Goal: Find specific page/section: Find specific page/section

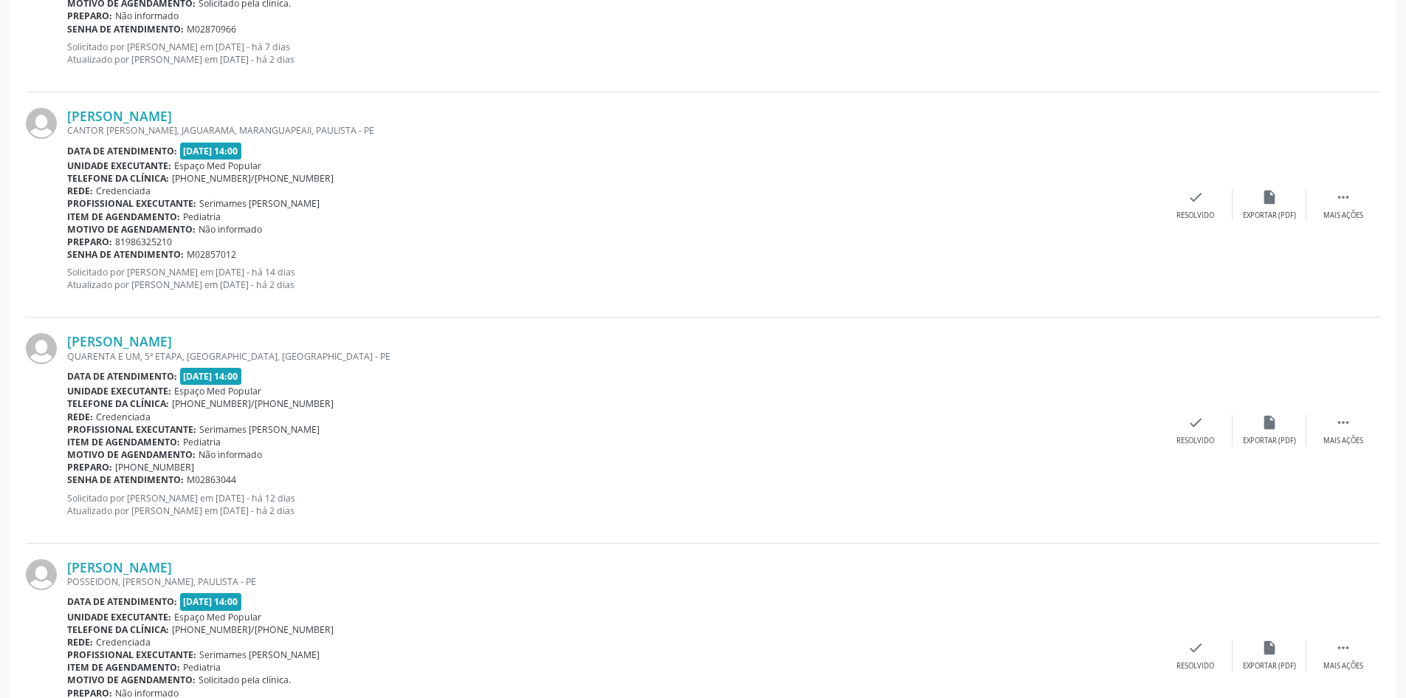
scroll to position [3195, 0]
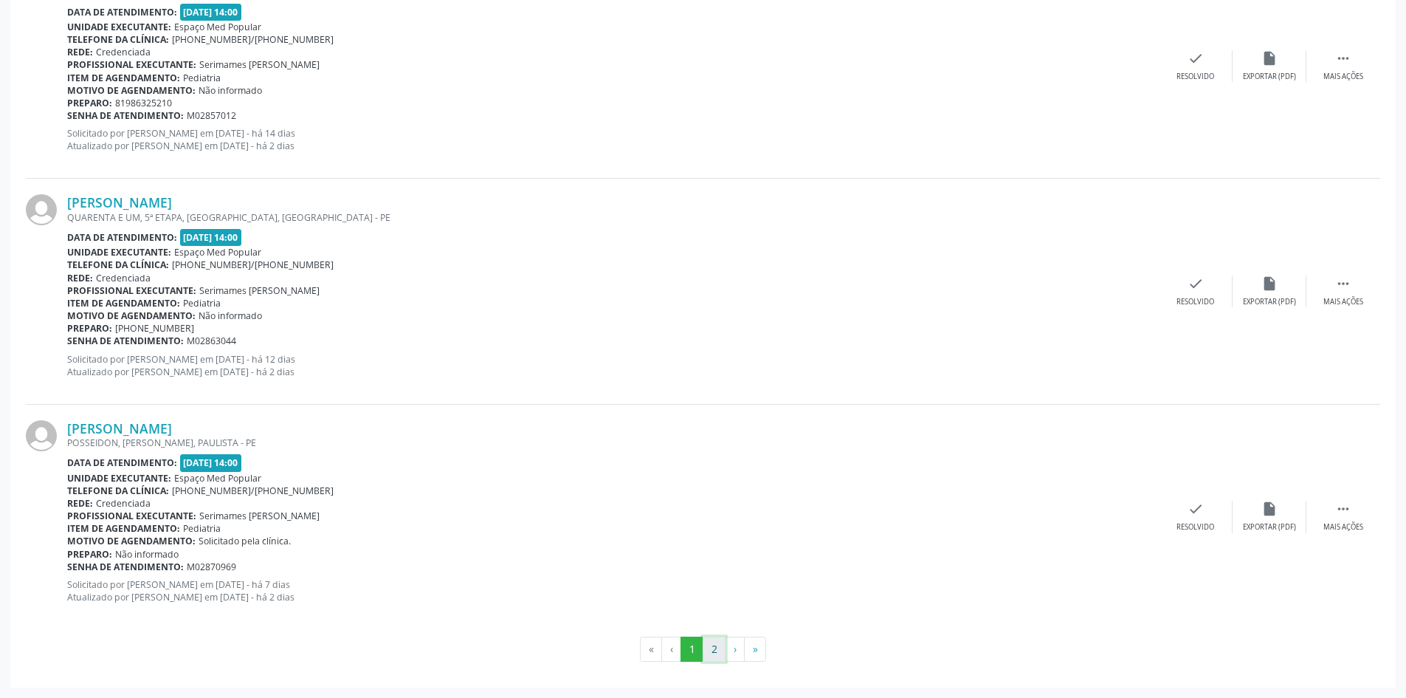
click at [717, 647] on button "2" at bounding box center [714, 648] width 23 height 25
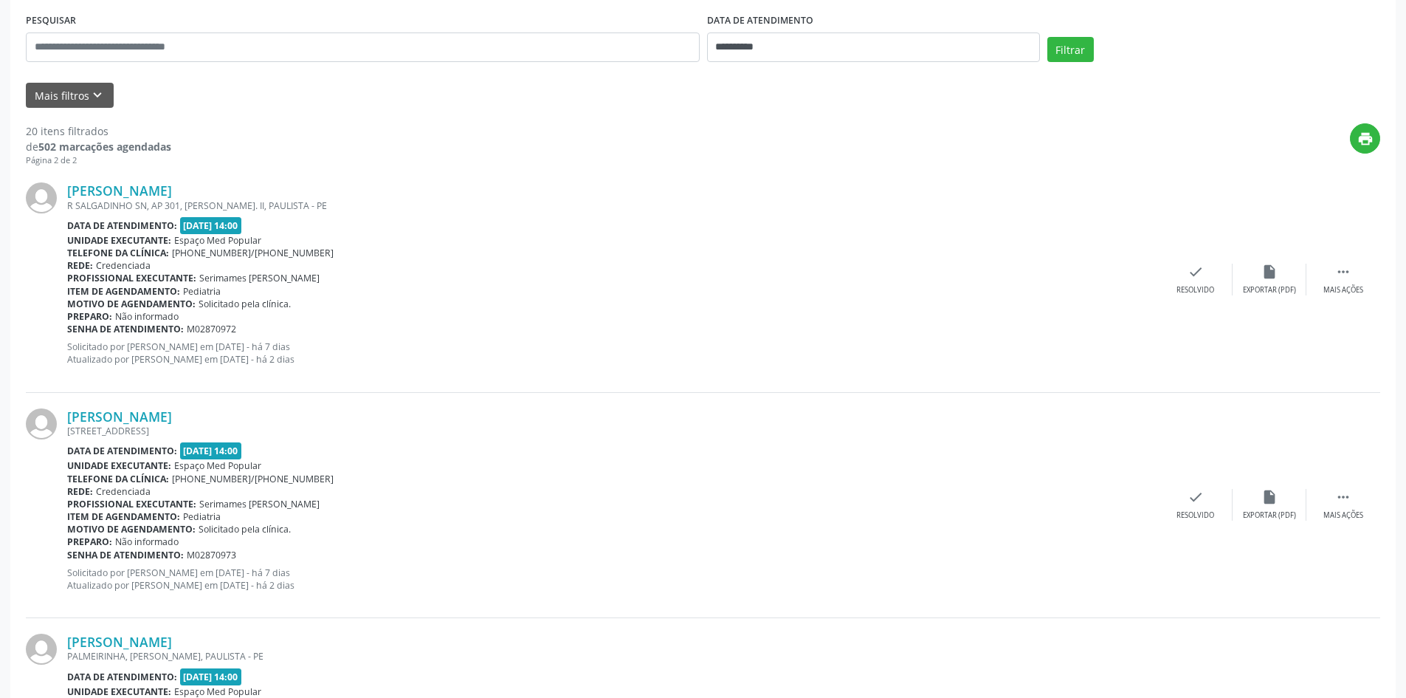
scroll to position [0, 0]
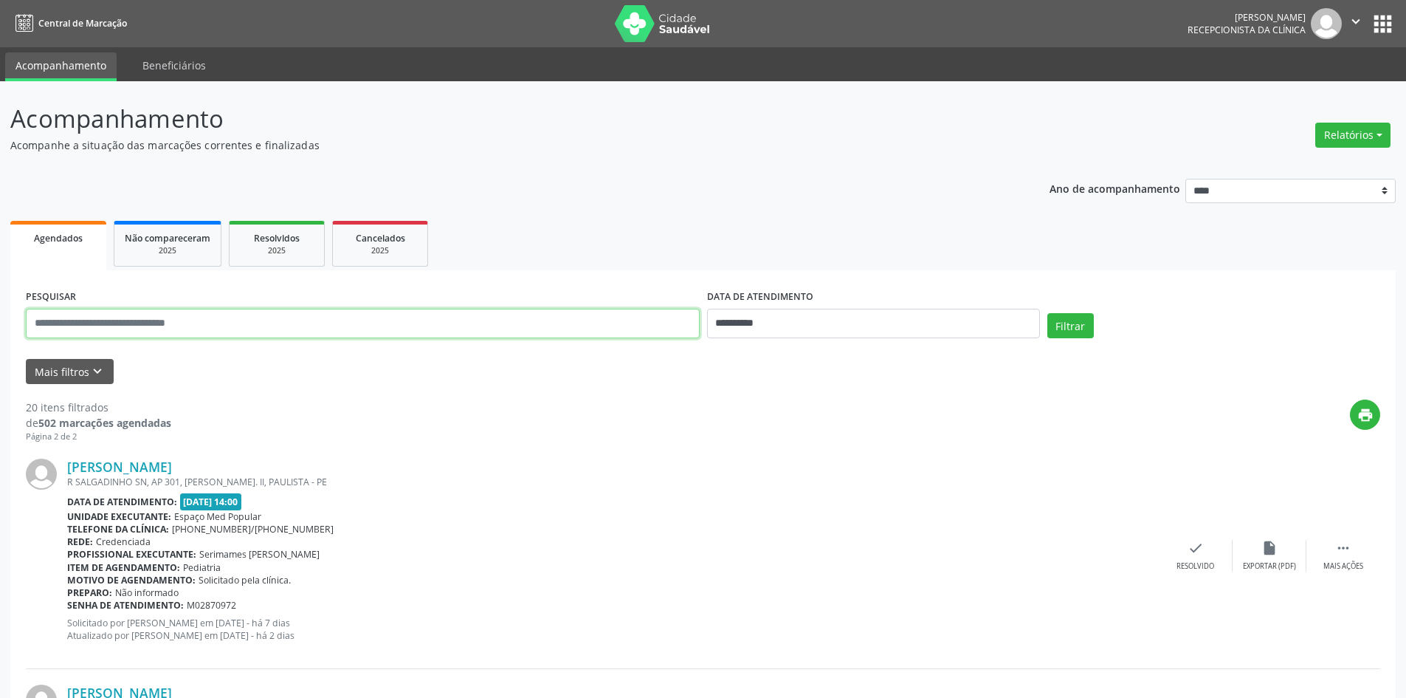
click at [205, 326] on input "text" at bounding box center [363, 324] width 674 height 30
type input "**********"
click at [1048, 313] on button "Filtrar" at bounding box center [1071, 325] width 47 height 25
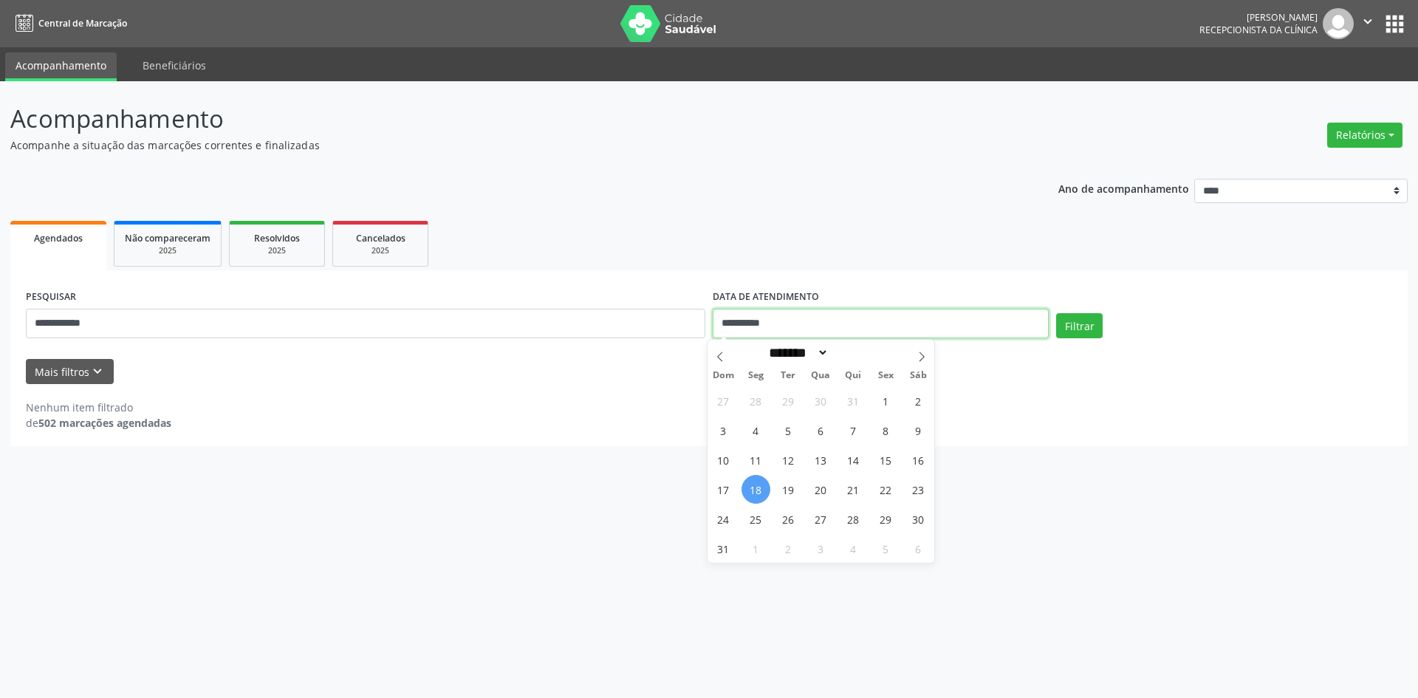
click at [803, 322] on input "**********" at bounding box center [880, 324] width 336 height 30
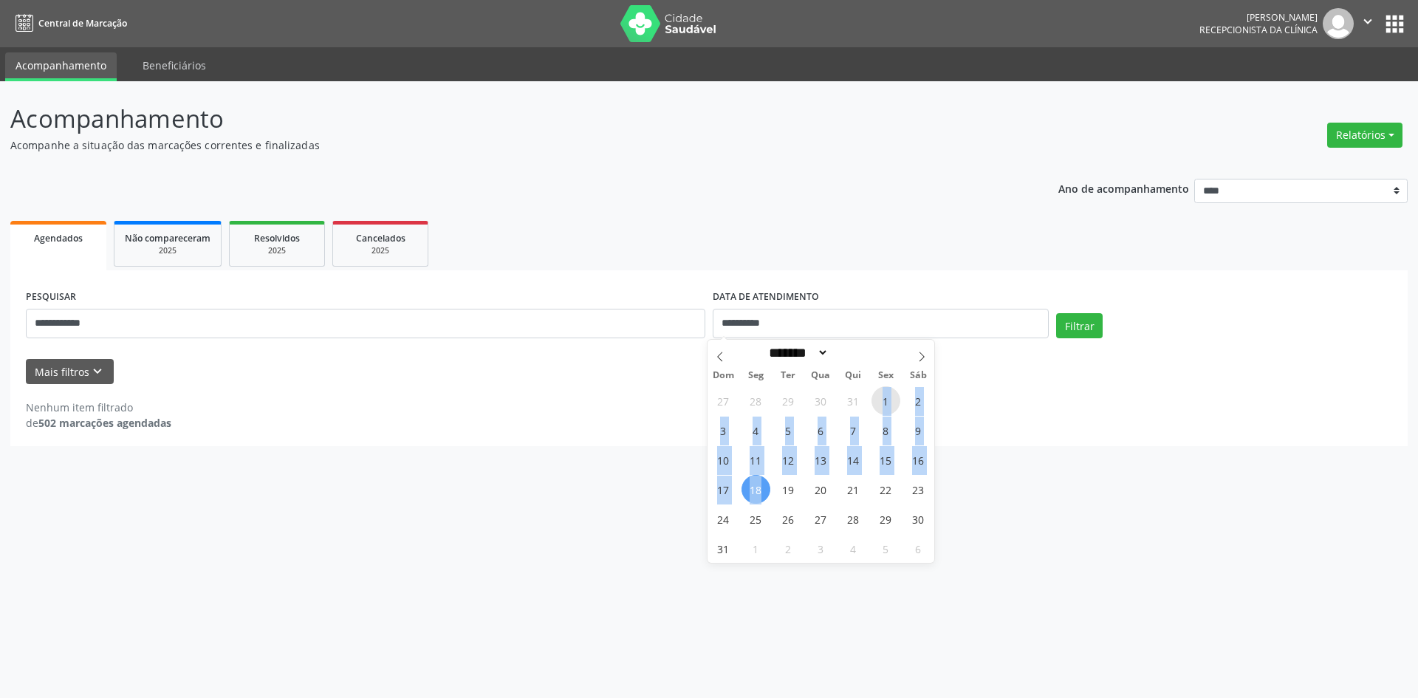
drag, startPoint x: 880, startPoint y: 400, endPoint x: 760, endPoint y: 488, distance: 148.4
click at [760, 488] on div "27 28 29 30 31 1 2 3 4 5 6 7 8 9 10 11 12 13 14 15 16 17 18 19 20 21 22 23 24 2…" at bounding box center [820, 473] width 227 height 177
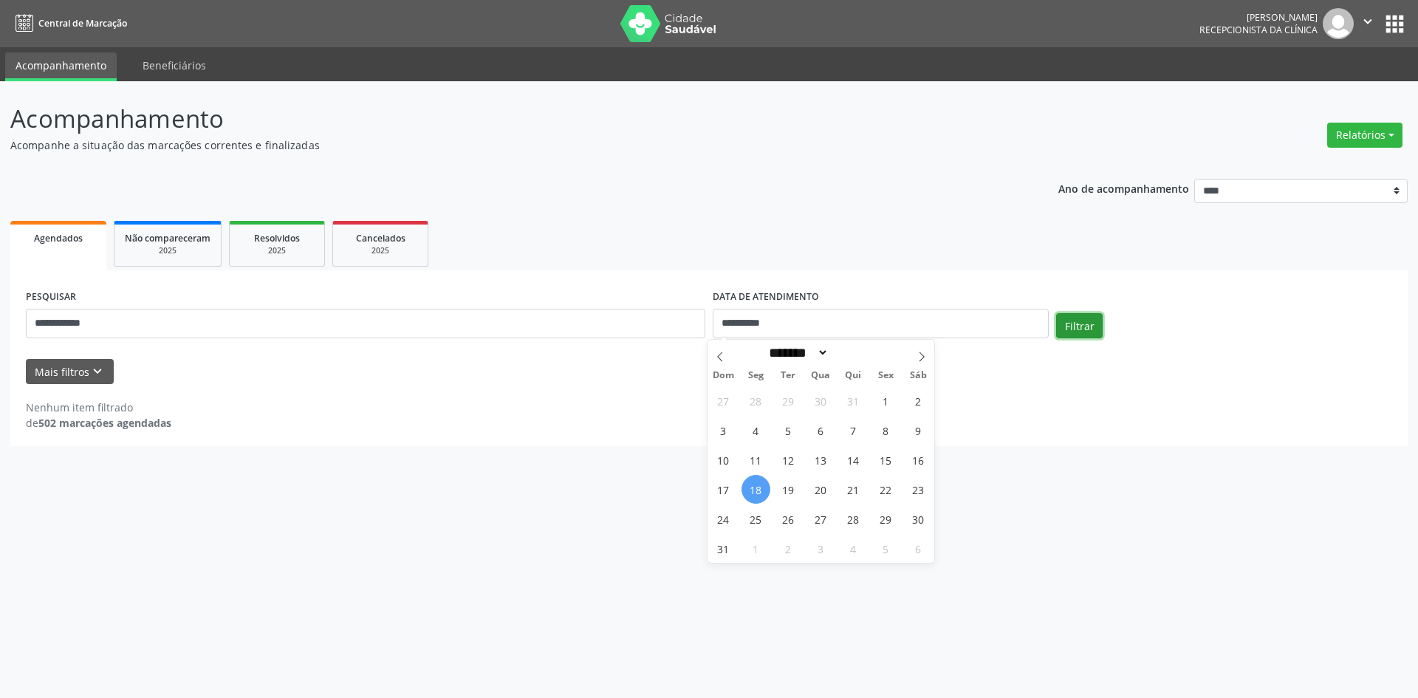
click at [1076, 316] on button "Filtrar" at bounding box center [1079, 325] width 47 height 25
click at [306, 239] on div "Resolvidos" at bounding box center [277, 238] width 74 height 16
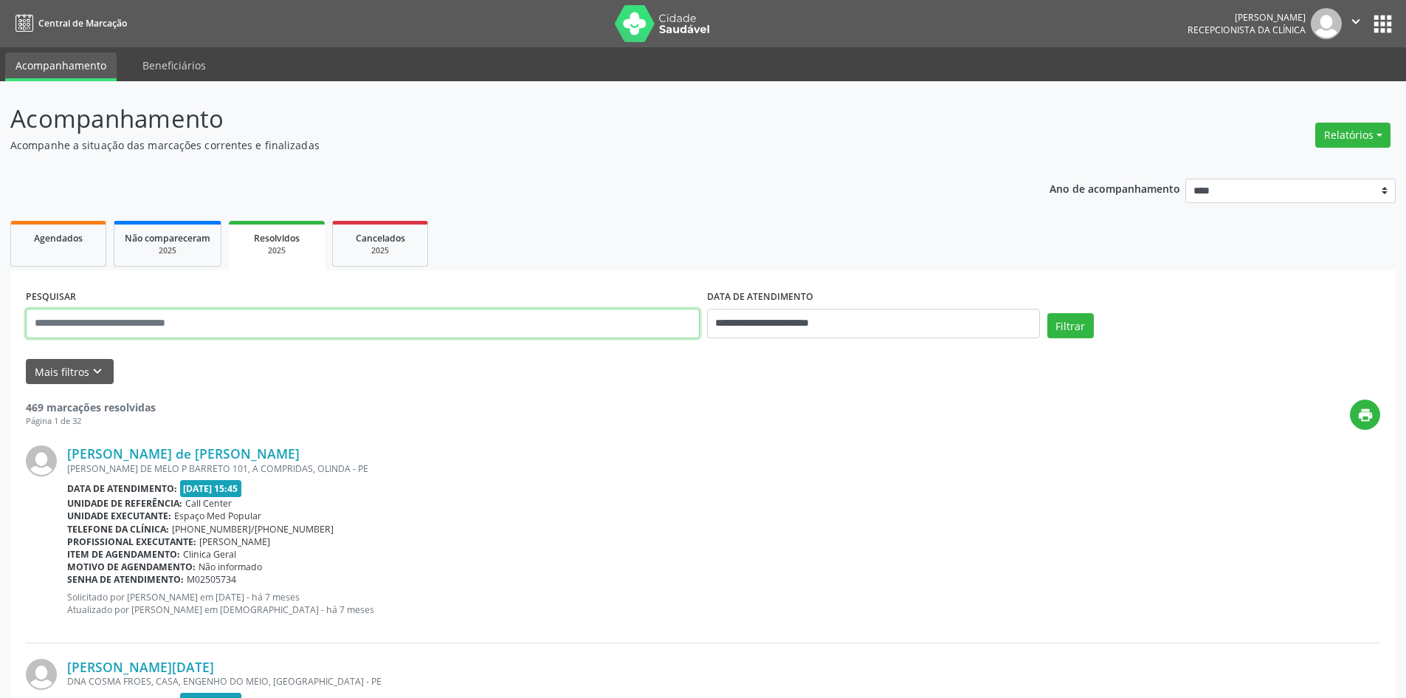
click at [286, 323] on input "text" at bounding box center [363, 324] width 674 height 30
type input "**********"
click at [1048, 313] on button "Filtrar" at bounding box center [1071, 325] width 47 height 25
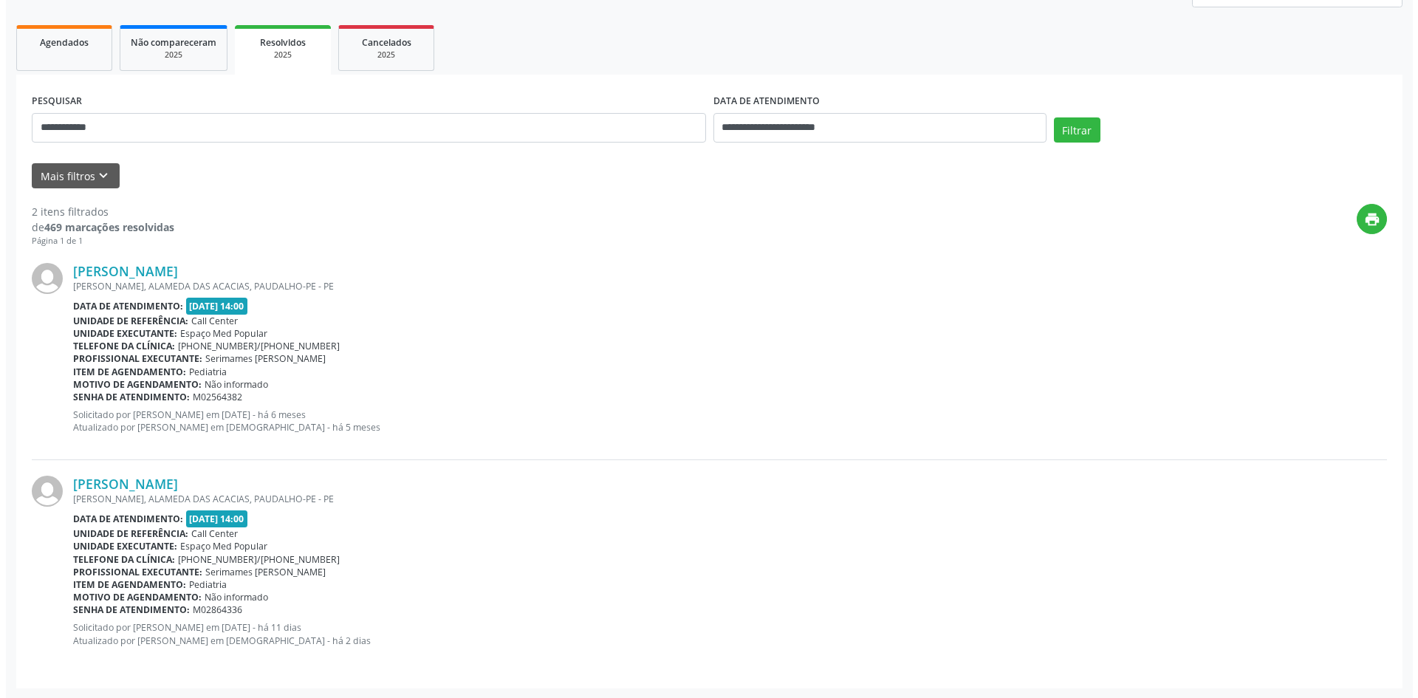
scroll to position [196, 0]
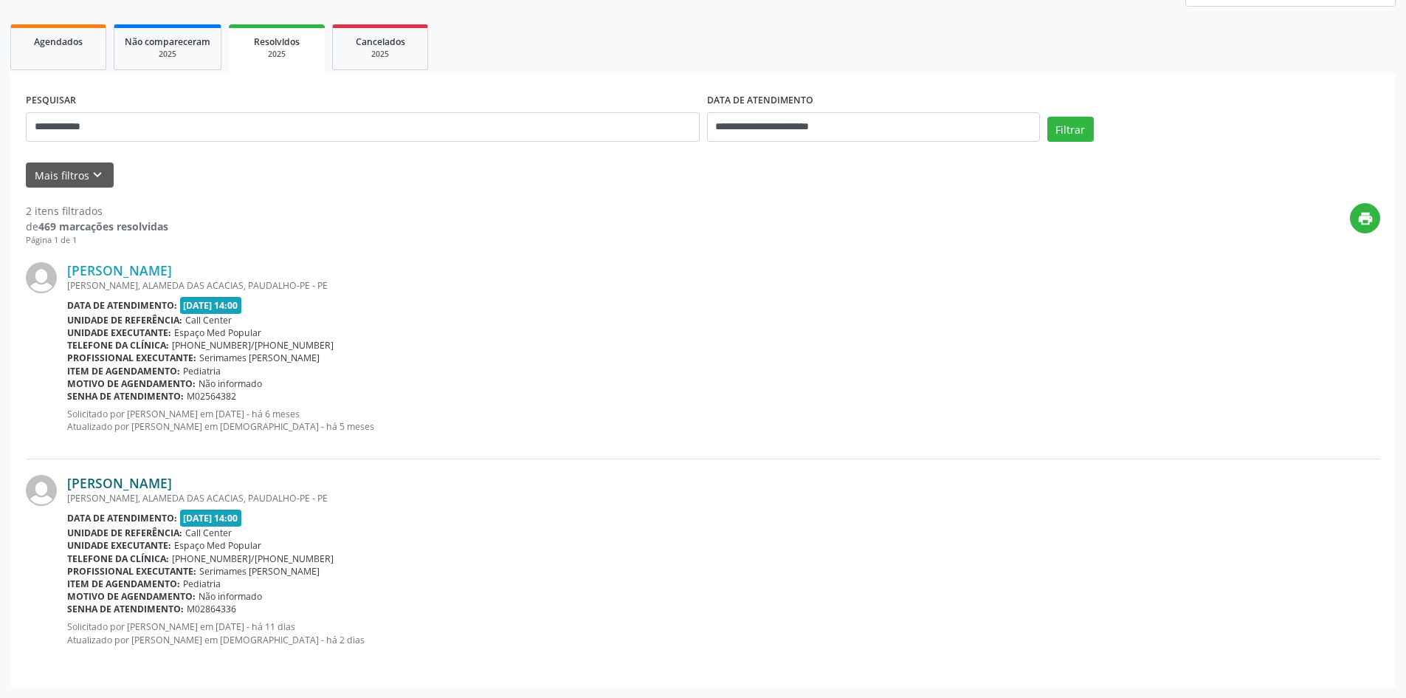
click at [172, 485] on link "[PERSON_NAME]" at bounding box center [119, 483] width 105 height 16
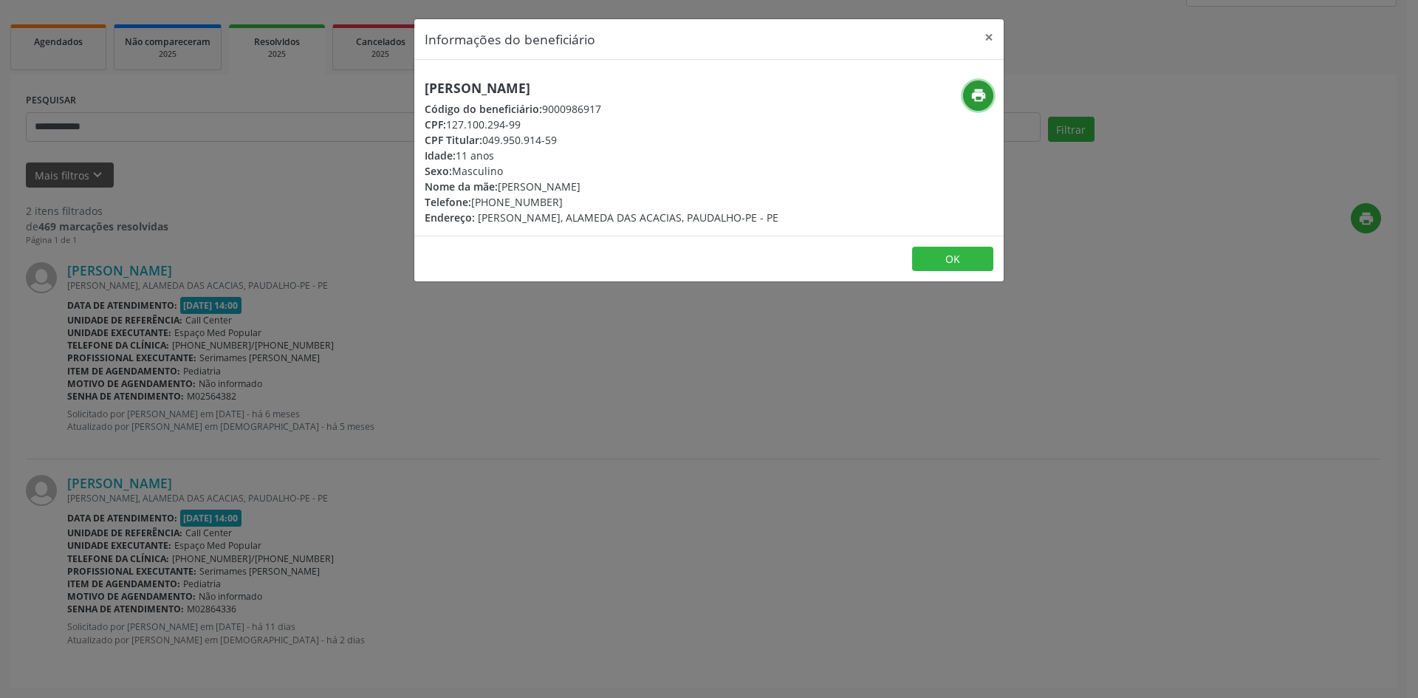
click at [974, 102] on icon "print" at bounding box center [978, 95] width 16 height 16
